Goal: Task Accomplishment & Management: Use online tool/utility

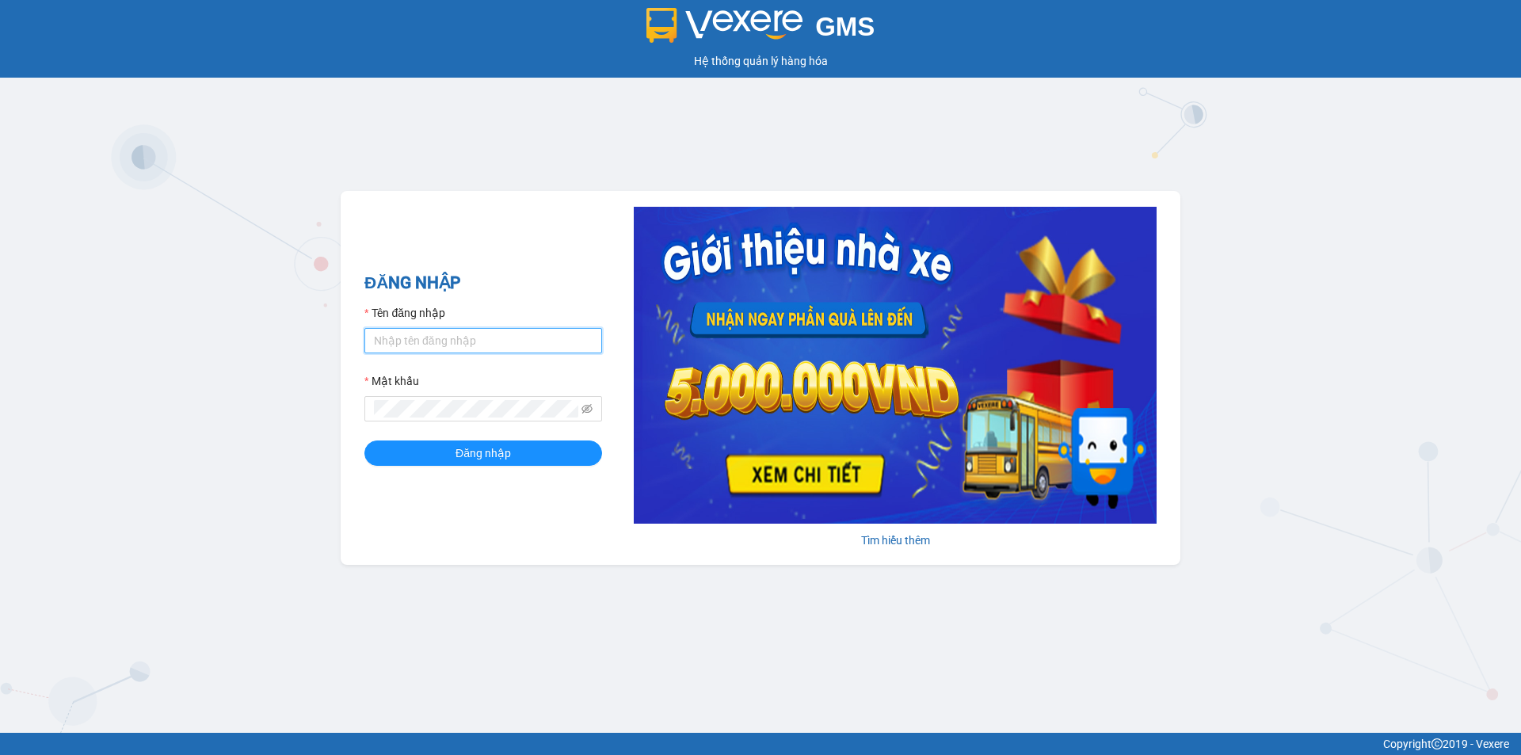
click at [486, 344] on input "Tên đăng nhập" at bounding box center [483, 340] width 238 height 25
type input "huyen2td.ct"
click at [567, 409] on span at bounding box center [483, 408] width 238 height 25
click at [591, 409] on icon "eye-invisible" at bounding box center [586, 408] width 11 height 11
click at [465, 451] on span "Đăng nhập" at bounding box center [482, 452] width 55 height 17
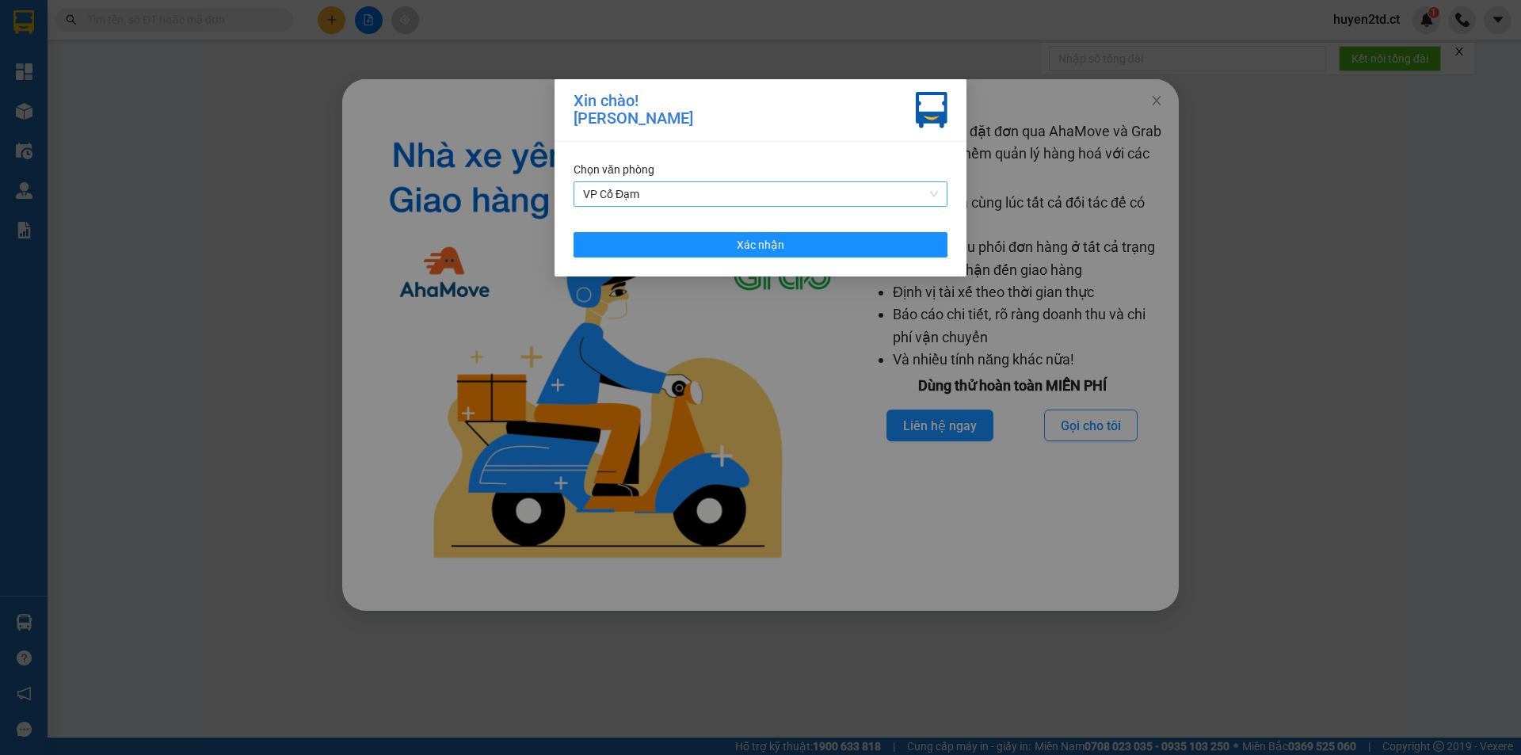
click at [677, 192] on span "VP Cổ Đạm" at bounding box center [760, 194] width 355 height 24
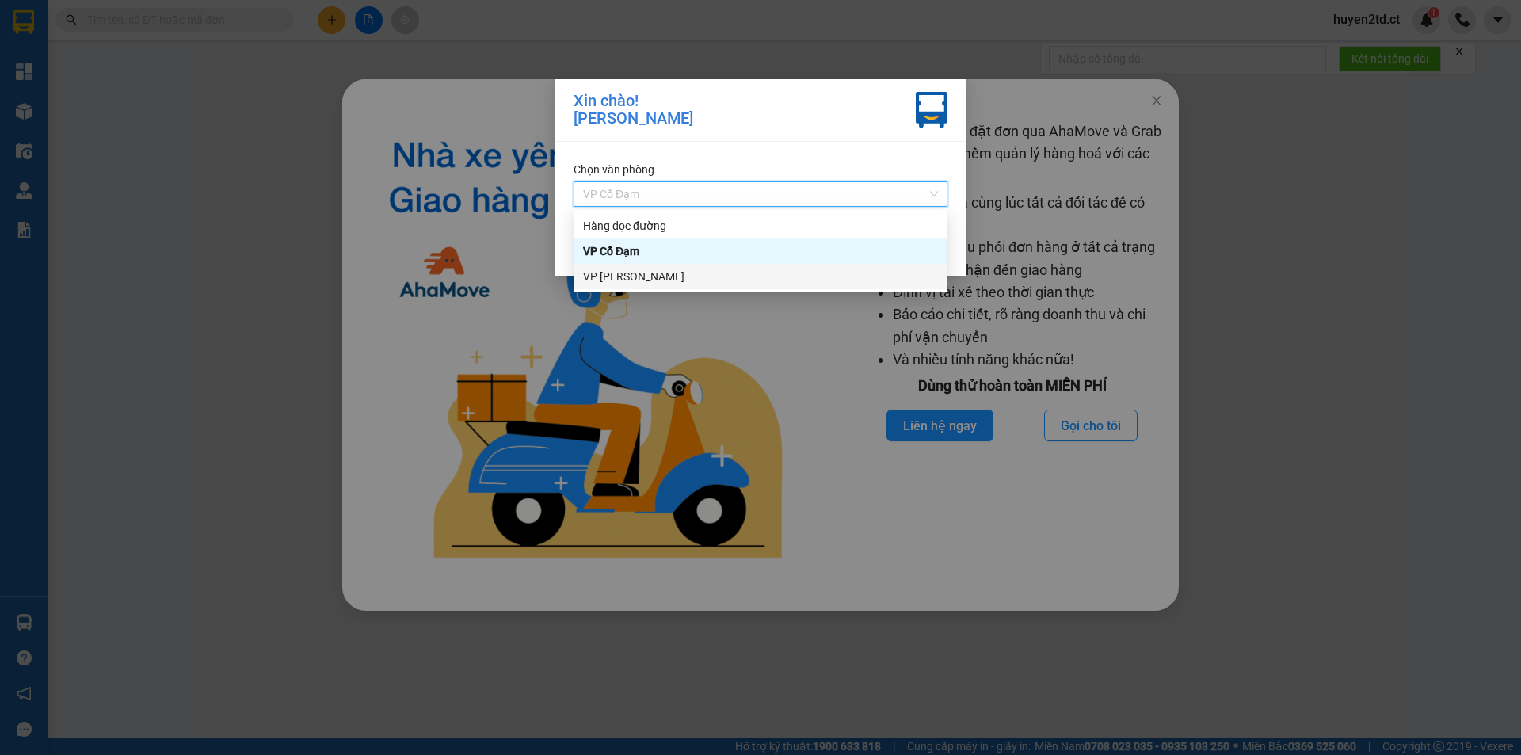
click at [681, 273] on div "VP [PERSON_NAME]" at bounding box center [760, 276] width 355 height 17
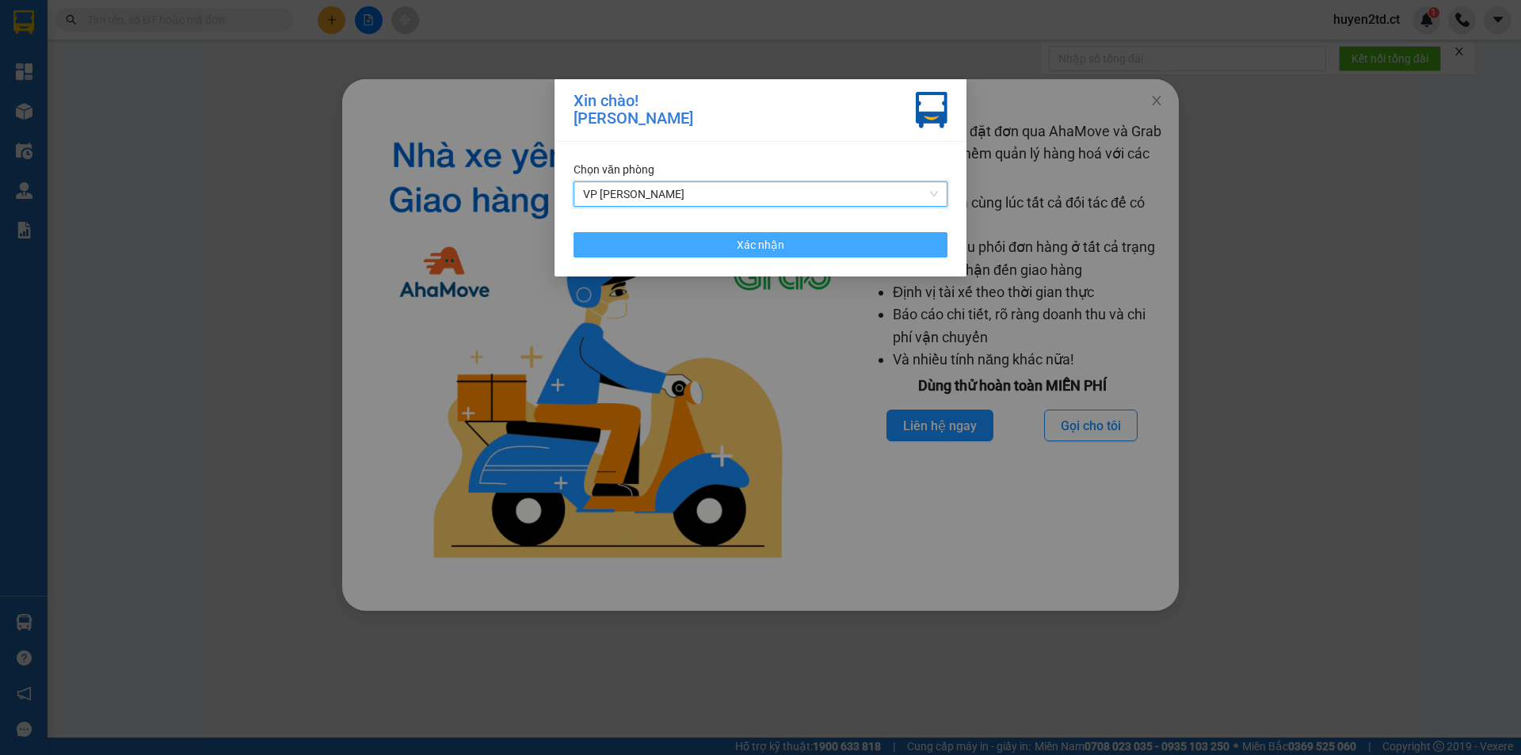
click at [698, 244] on button "Xác nhận" at bounding box center [760, 244] width 374 height 25
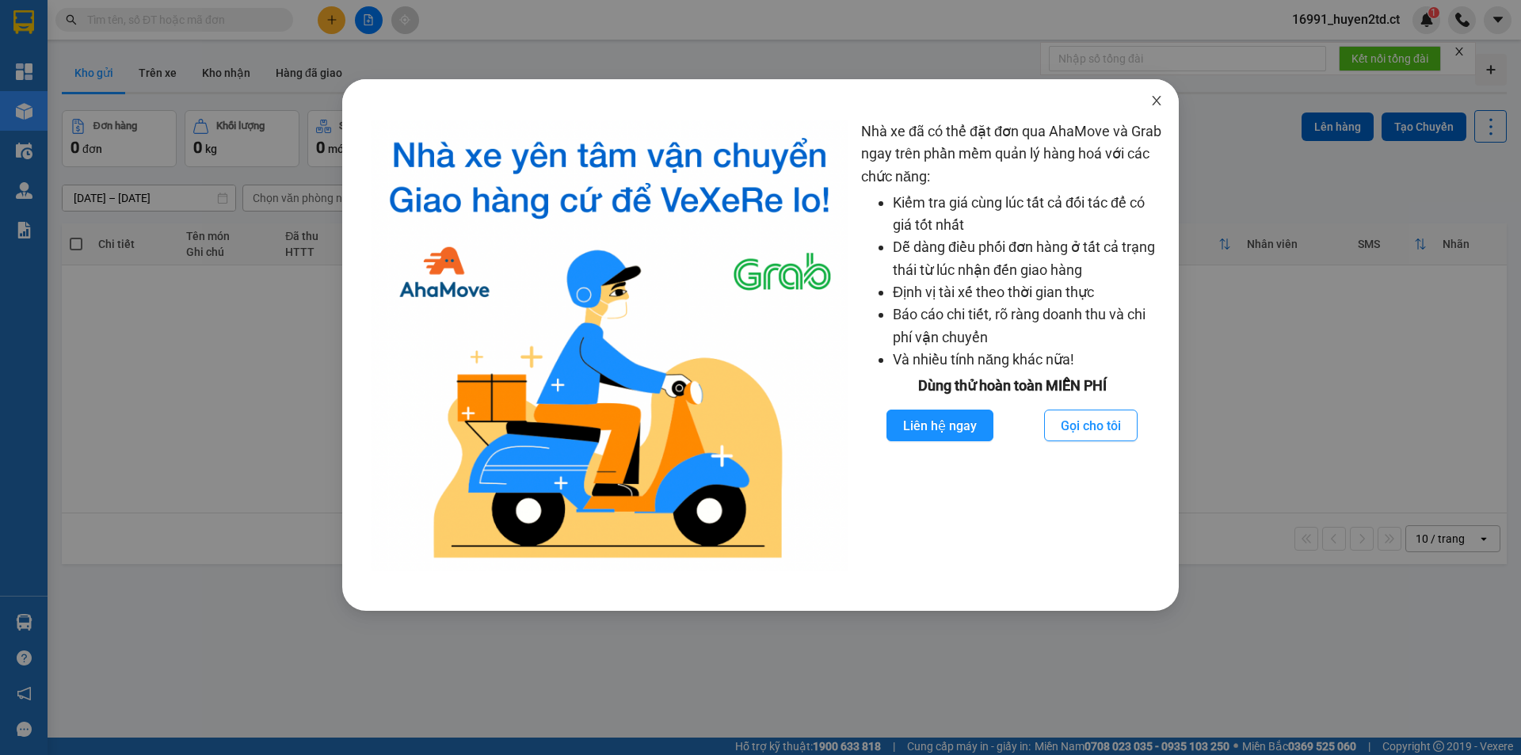
click at [1154, 99] on icon "close" at bounding box center [1156, 101] width 9 height 10
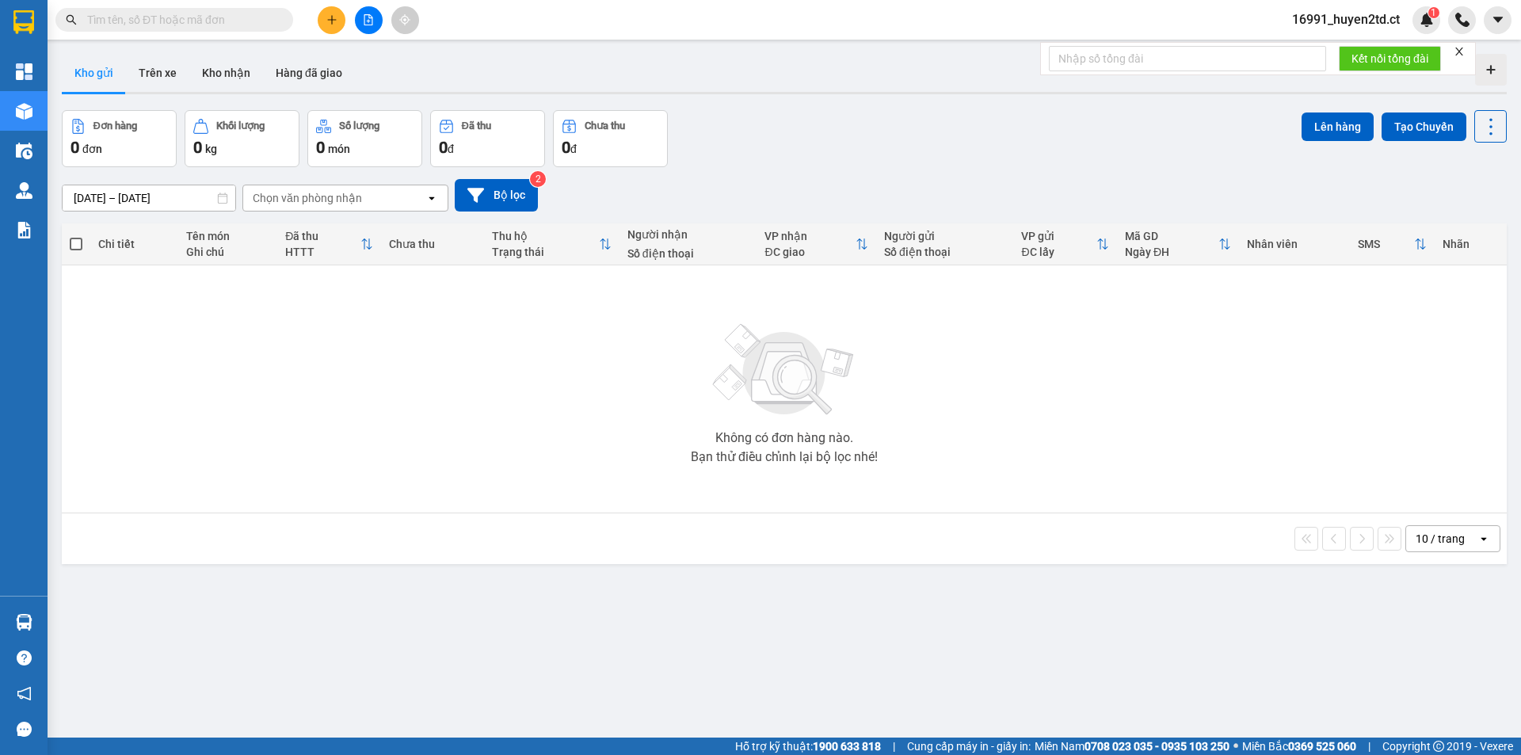
click at [192, 19] on input "text" at bounding box center [180, 19] width 187 height 17
